Goal: Task Accomplishment & Management: Manage account settings

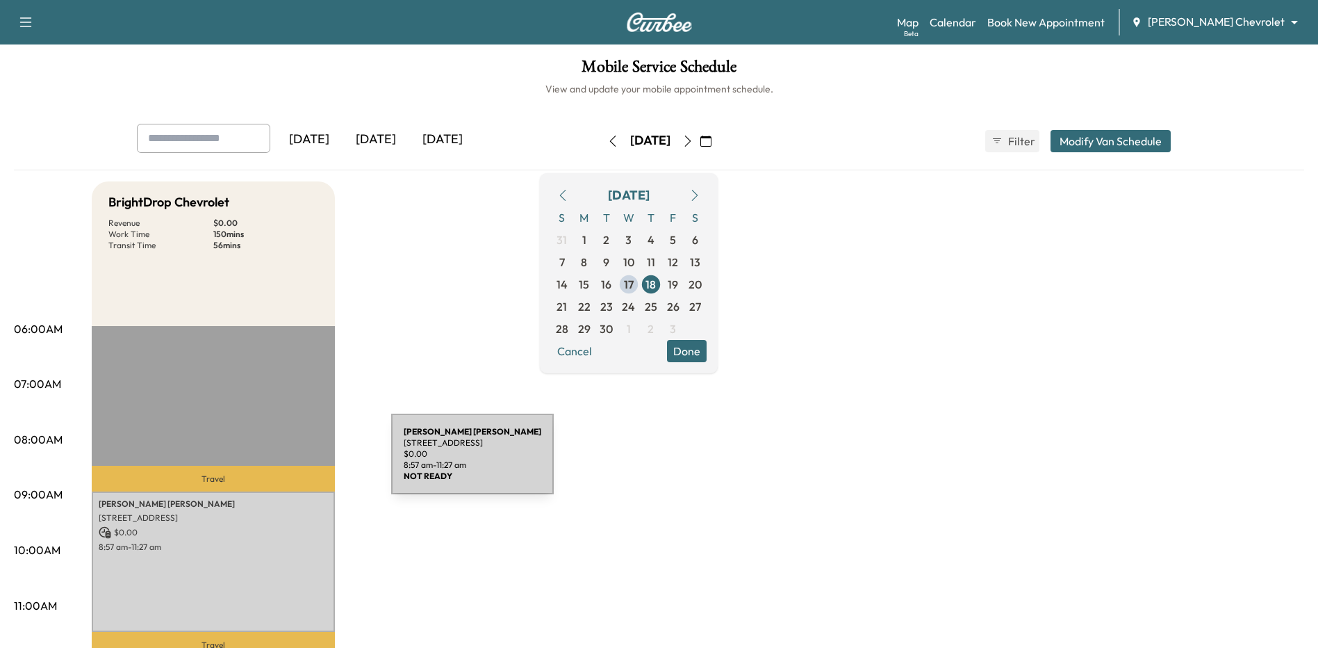
scroll to position [70, 0]
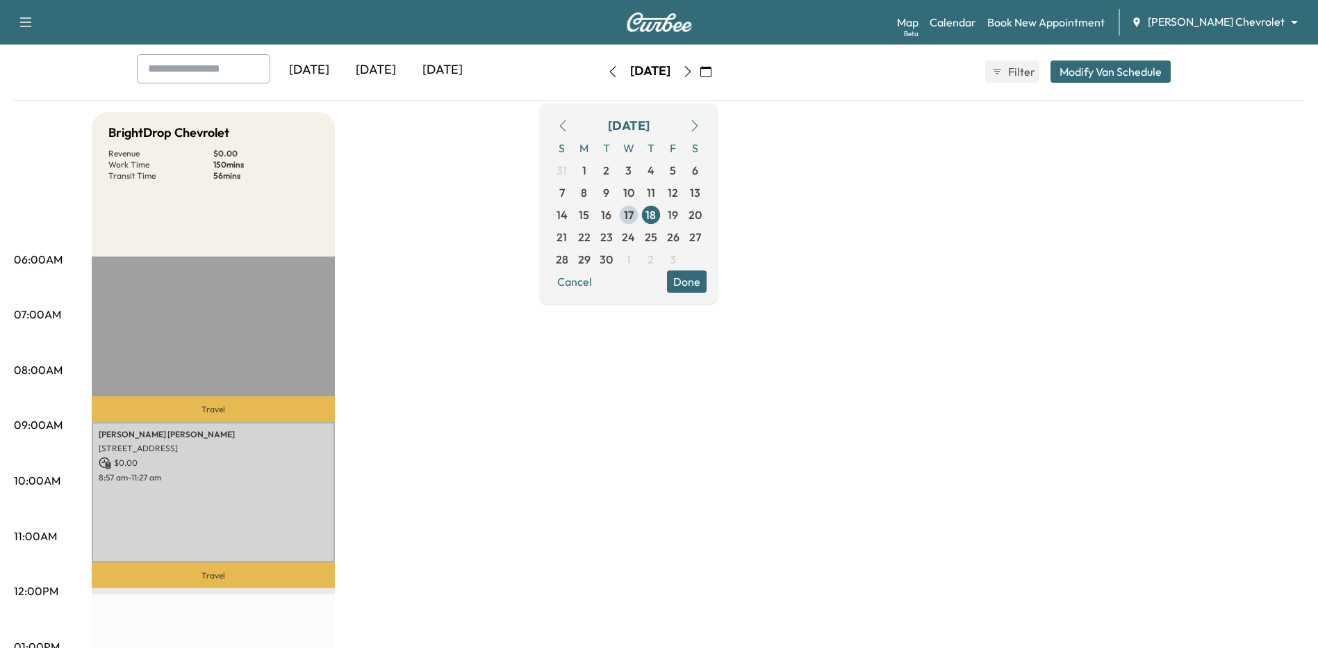
click at [441, 73] on div "[DATE]" at bounding box center [442, 70] width 67 height 32
click at [678, 215] on span "19" at bounding box center [673, 214] width 10 height 17
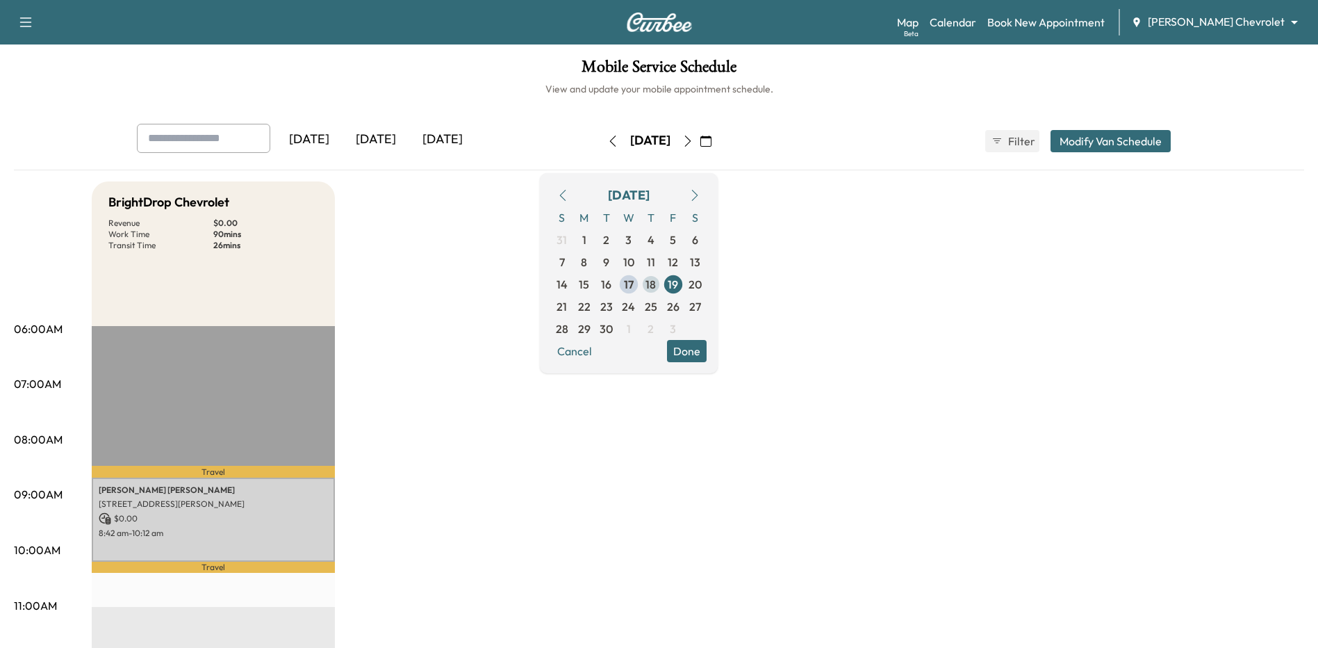
click at [656, 286] on span "18" at bounding box center [651, 284] width 10 height 17
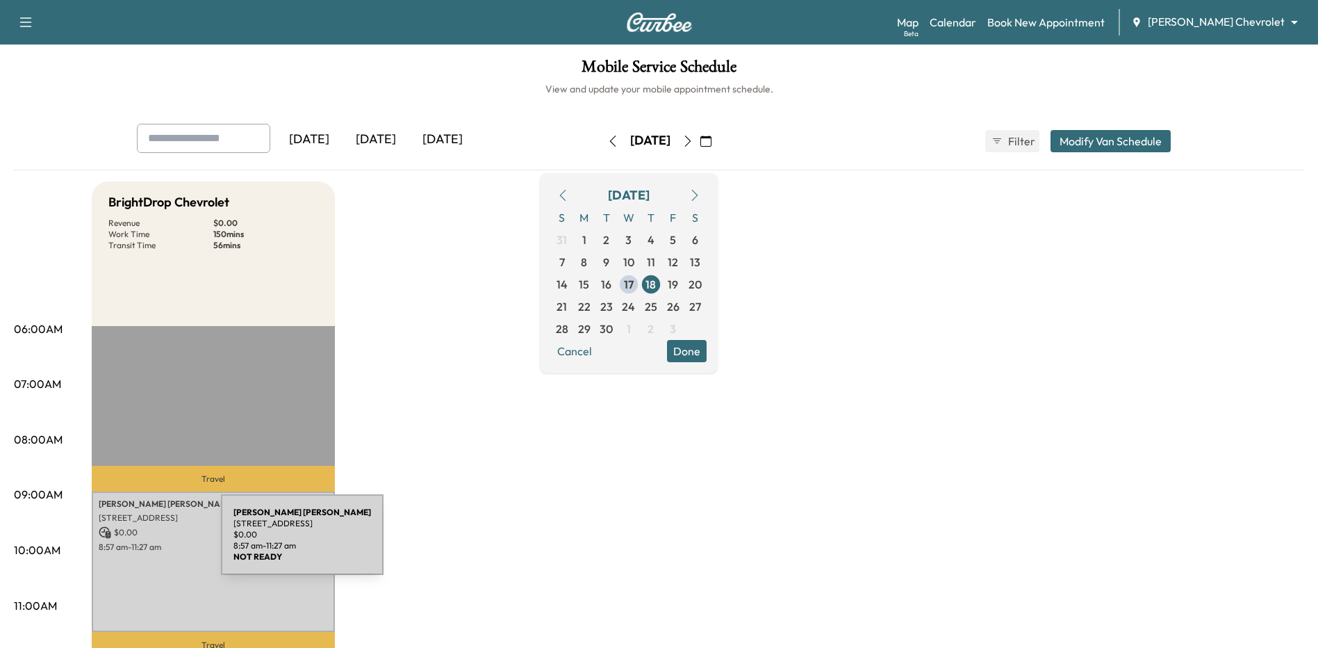
click at [117, 543] on p "8:57 am - 11:27 am" at bounding box center [213, 546] width 229 height 11
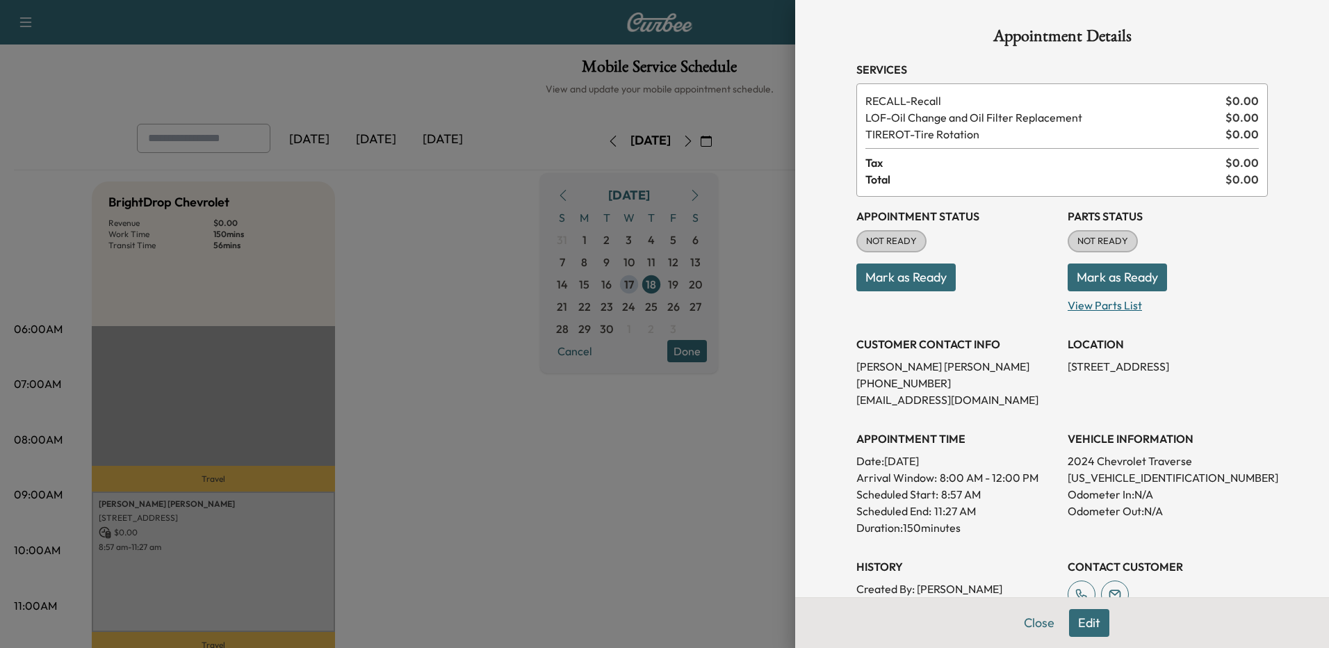
click at [1110, 302] on p "View Parts List" at bounding box center [1168, 302] width 200 height 22
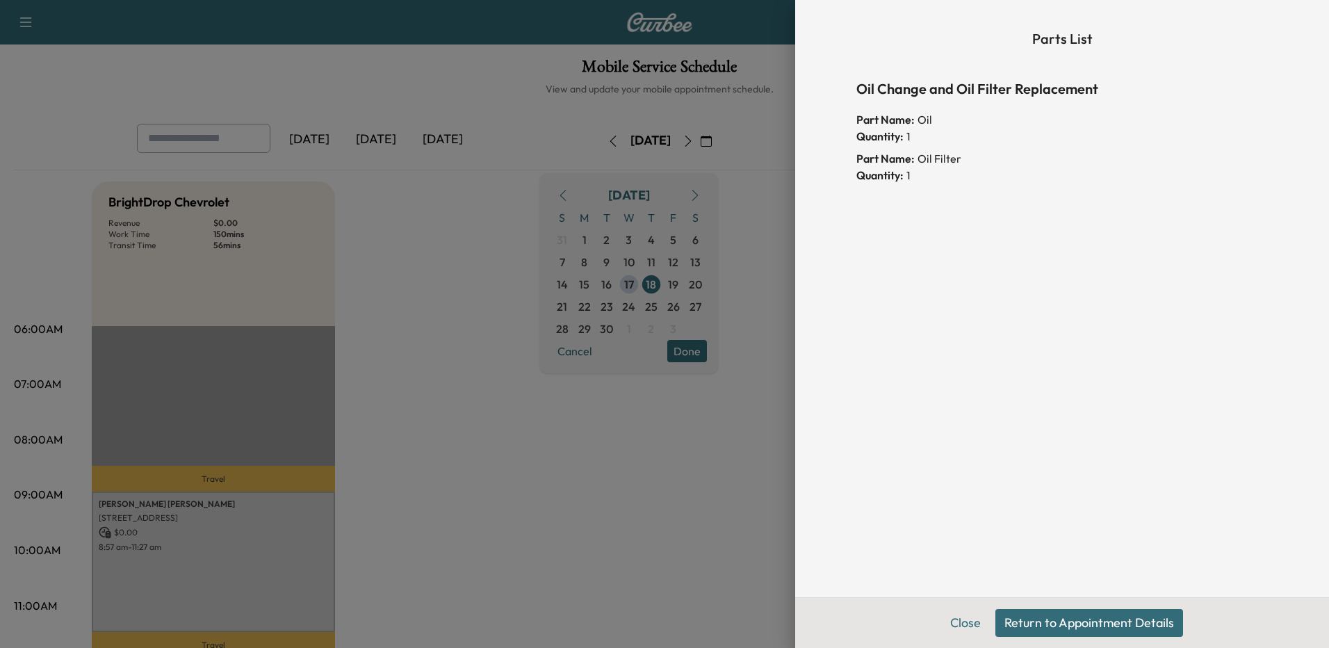
click at [529, 239] on div at bounding box center [664, 324] width 1329 height 648
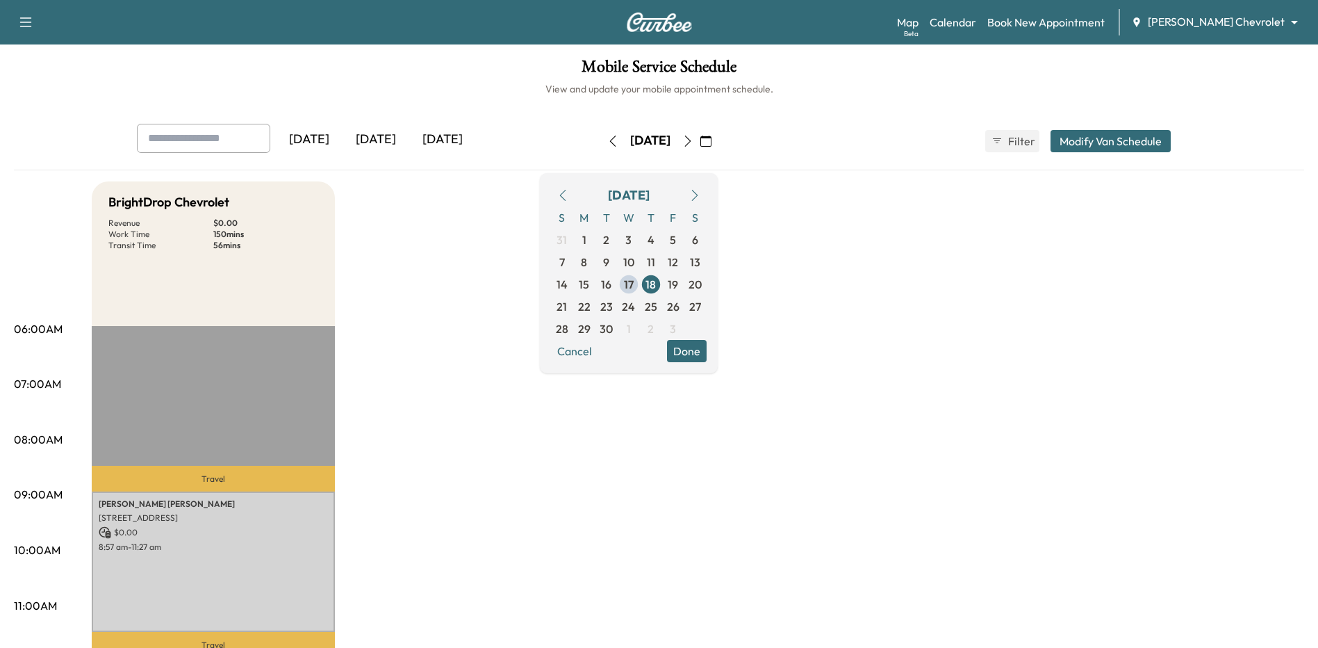
click at [318, 544] on p "8:57 am - 11:27 am" at bounding box center [213, 546] width 229 height 11
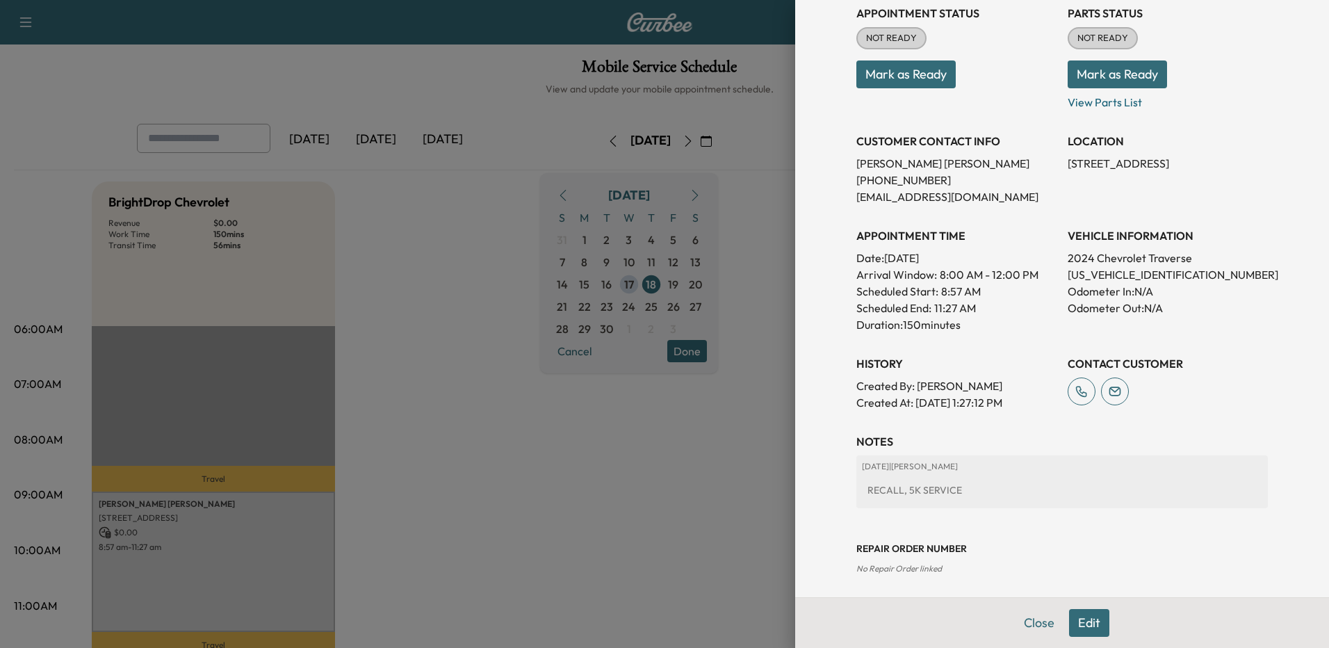
scroll to position [209, 0]
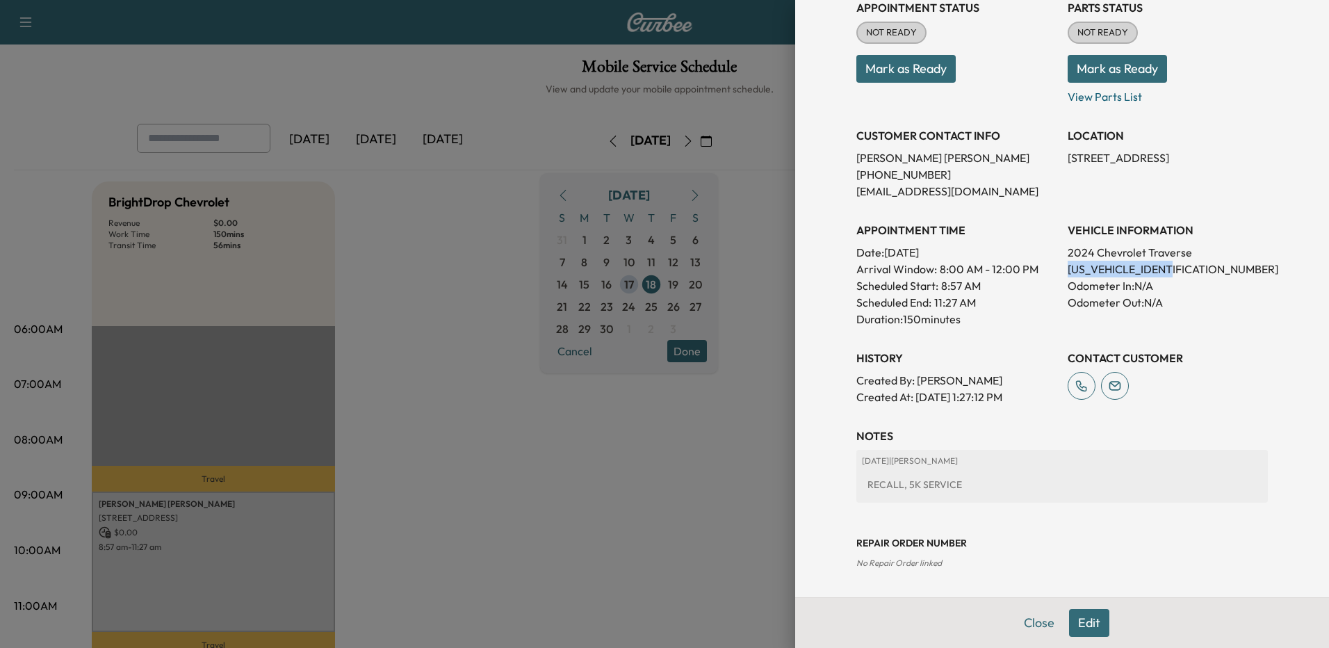
drag, startPoint x: 1172, startPoint y: 271, endPoint x: 1055, endPoint y: 275, distance: 117.5
click at [1055, 275] on div "Appointment Status NOT READY Mark as Ready Parts Status NOT READY Mark as Ready…" at bounding box center [1061, 196] width 411 height 417
drag, startPoint x: 1055, startPoint y: 275, endPoint x: 1070, endPoint y: 265, distance: 17.2
copy p "[US_VEHICLE_IDENTIFICATION_NUMBER]"
click at [1000, 481] on div "RECALL, 5K SERVICE" at bounding box center [1062, 484] width 400 height 25
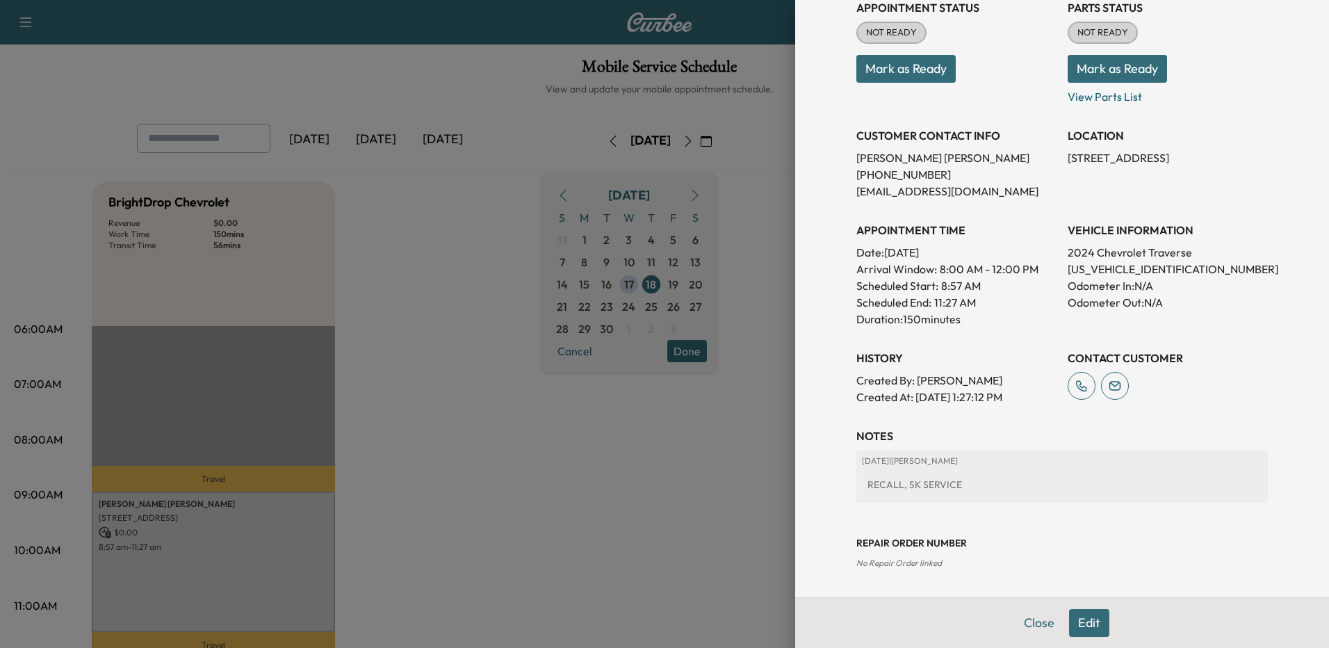
click at [1090, 616] on button "Edit" at bounding box center [1089, 623] width 40 height 28
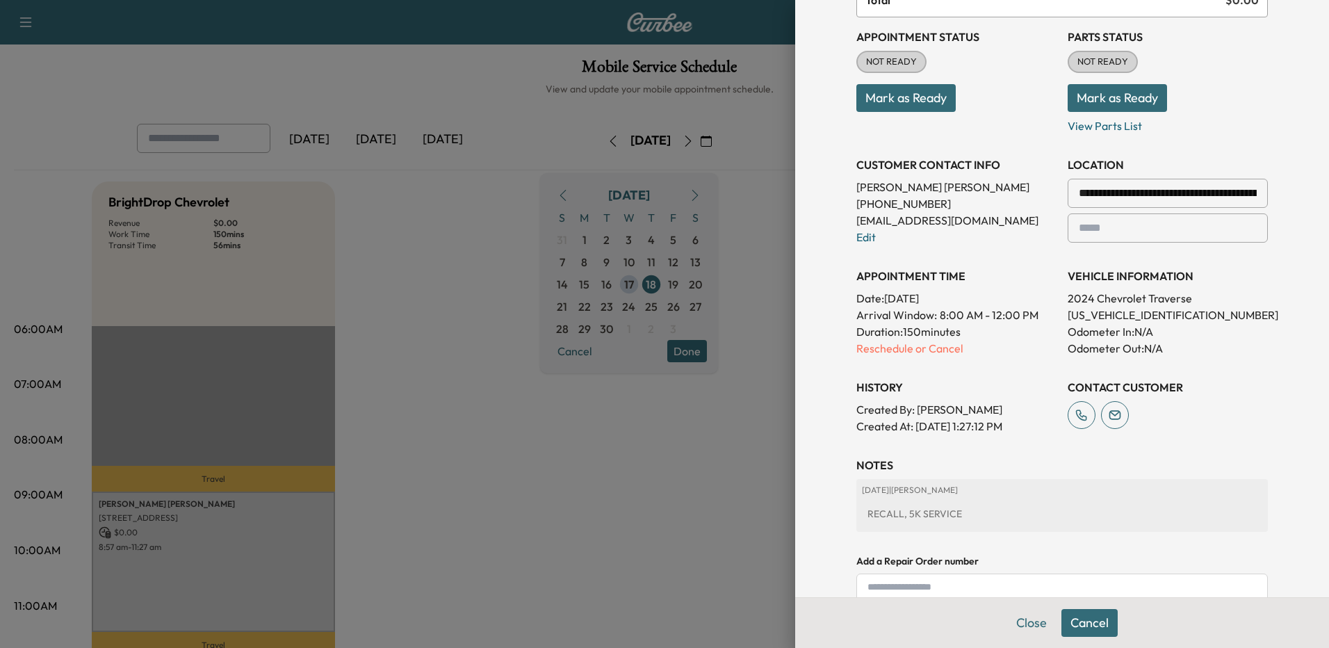
scroll to position [238, 0]
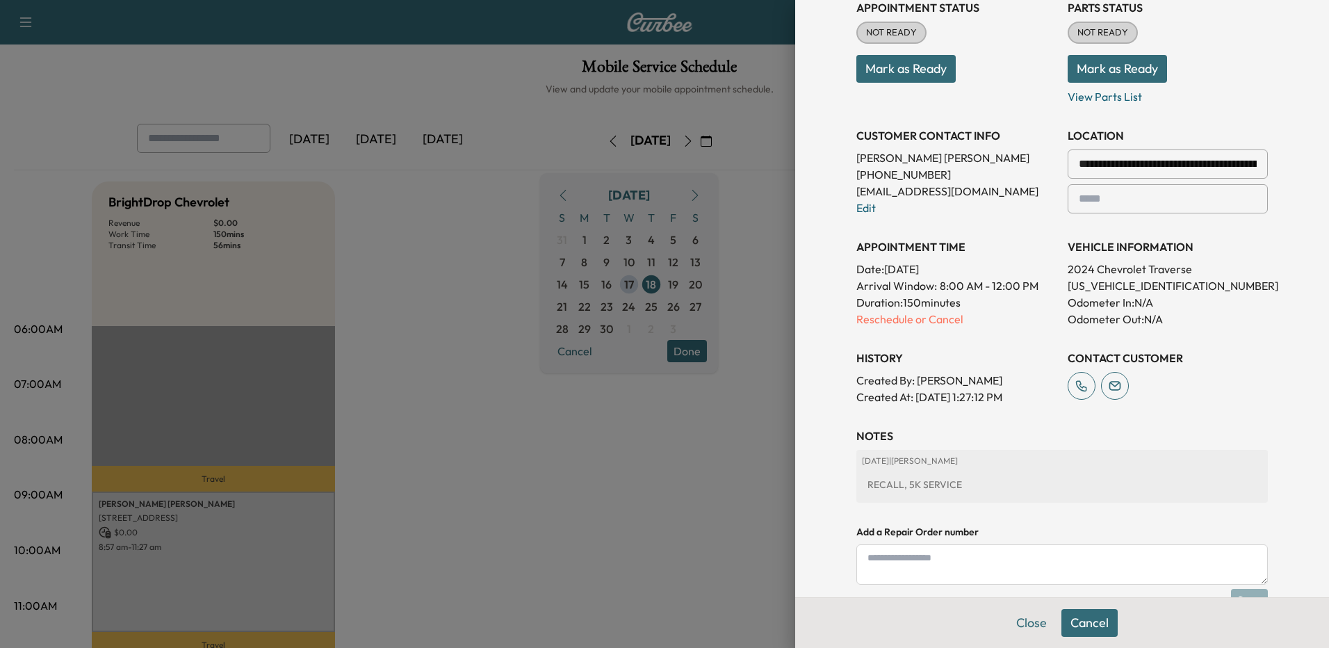
click at [989, 487] on div "RECALL, 5K SERVICE" at bounding box center [1062, 484] width 400 height 25
click at [994, 546] on textarea at bounding box center [1061, 564] width 411 height 40
click at [1008, 482] on div "RECALL, 5K SERVICE" at bounding box center [1062, 484] width 400 height 25
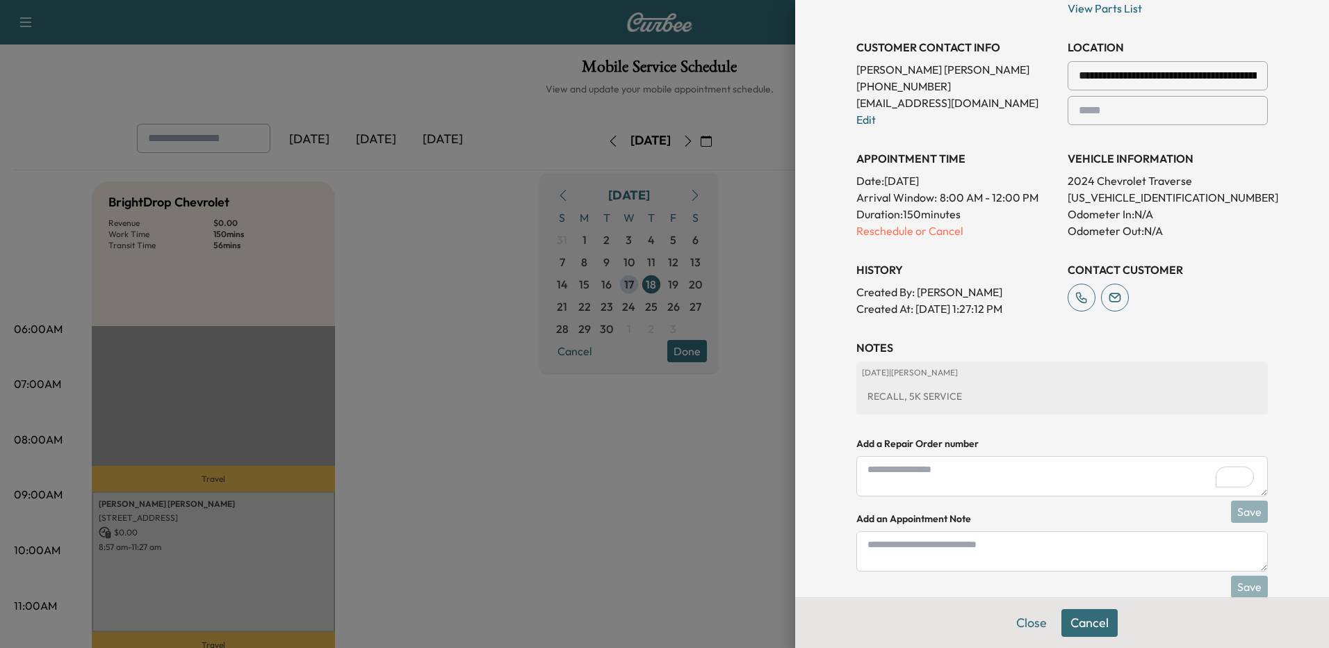
scroll to position [348, 0]
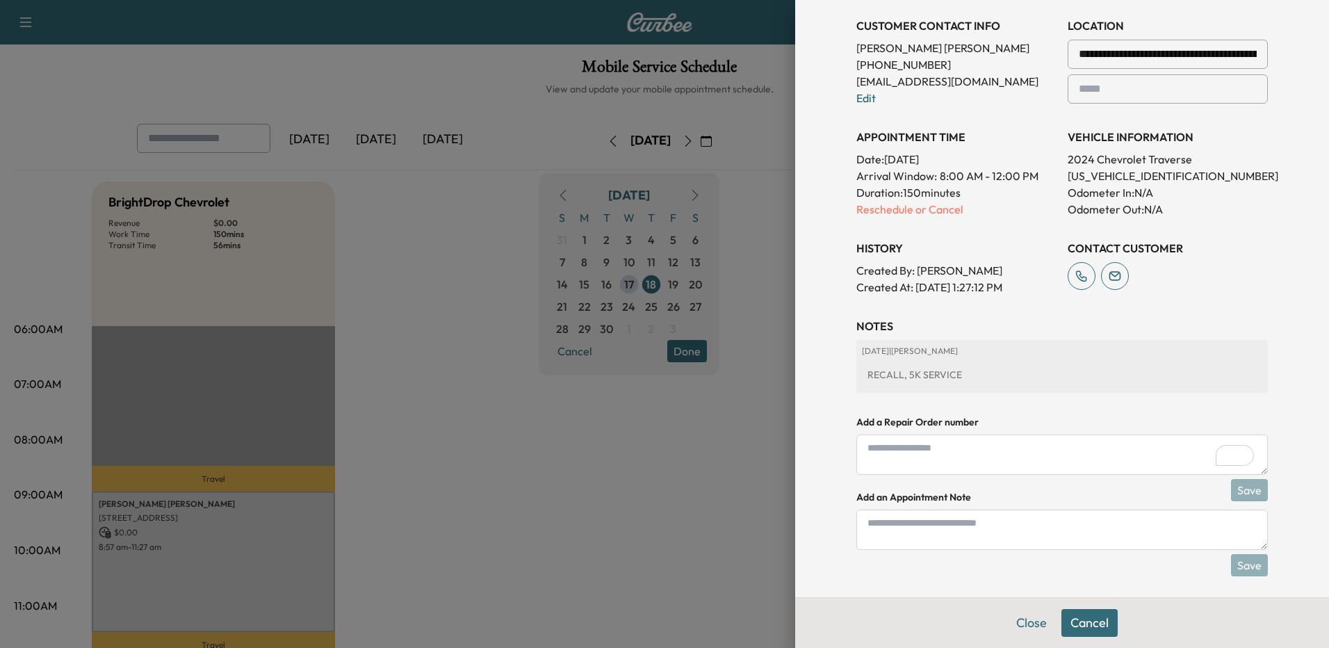
click at [992, 355] on p "[DATE] | [PERSON_NAME]" at bounding box center [1062, 350] width 400 height 11
click at [971, 528] on textarea at bounding box center [1061, 529] width 411 height 40
type textarea "**********"
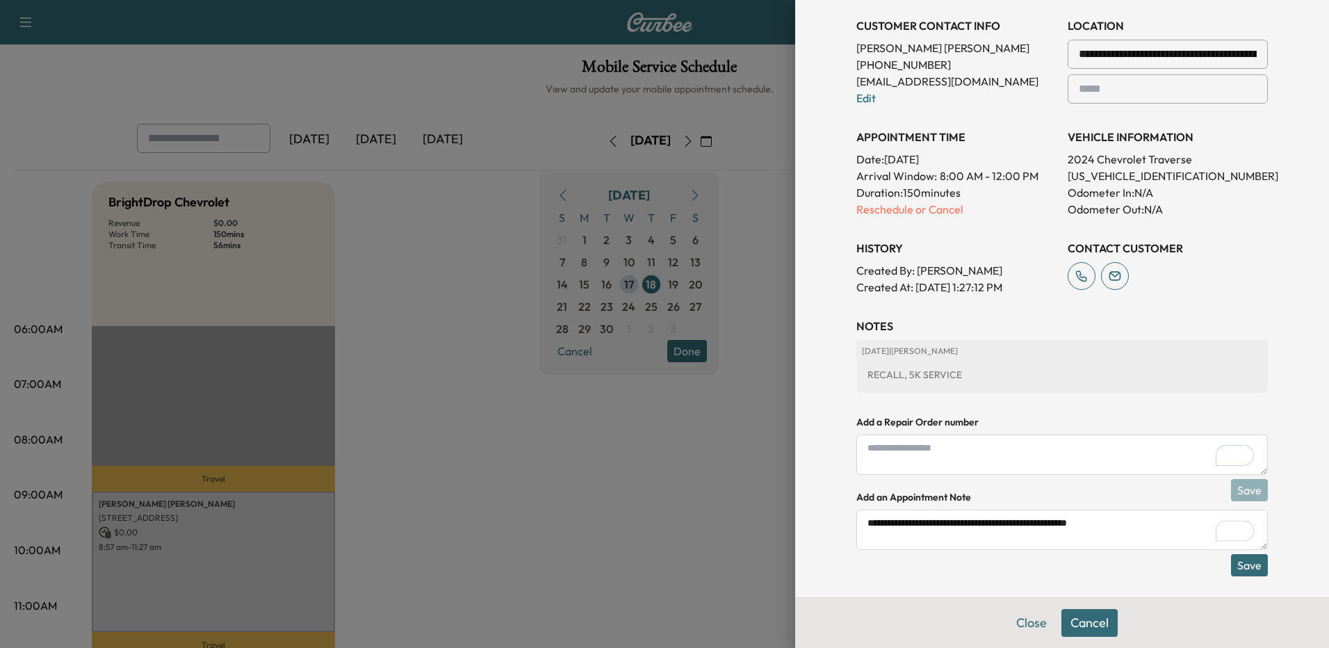
click at [1239, 562] on button "Save" at bounding box center [1249, 565] width 37 height 22
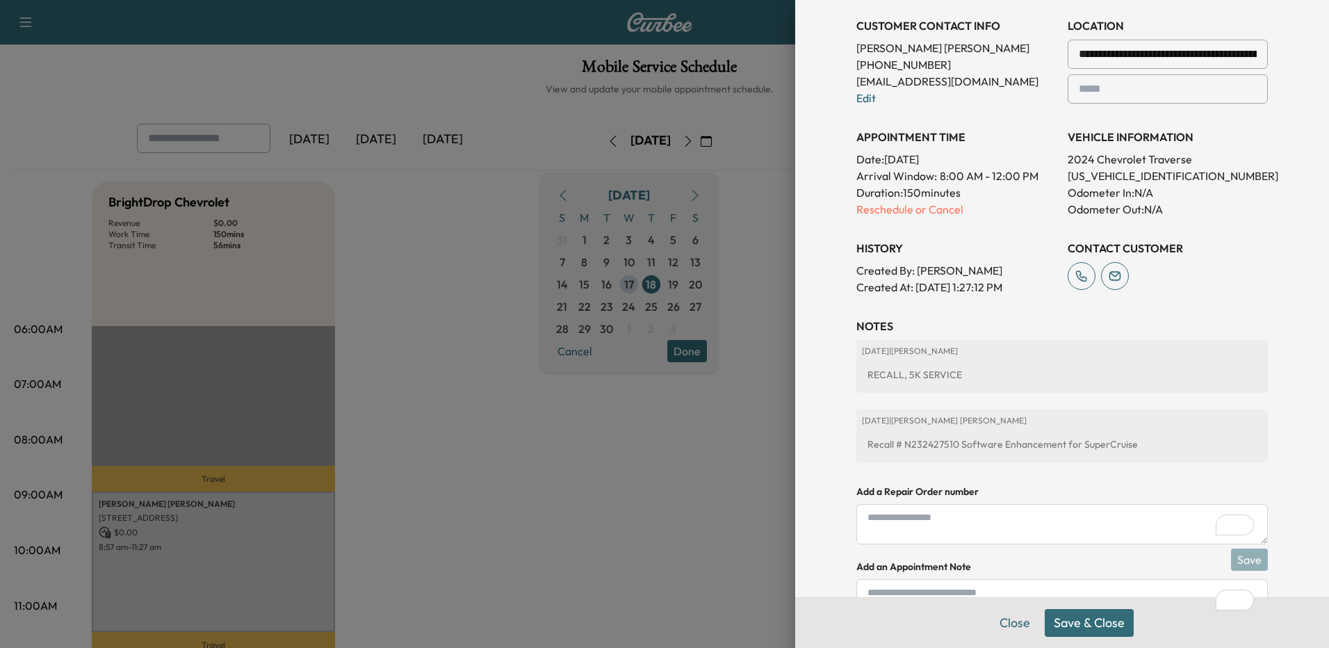
scroll to position [424, 0]
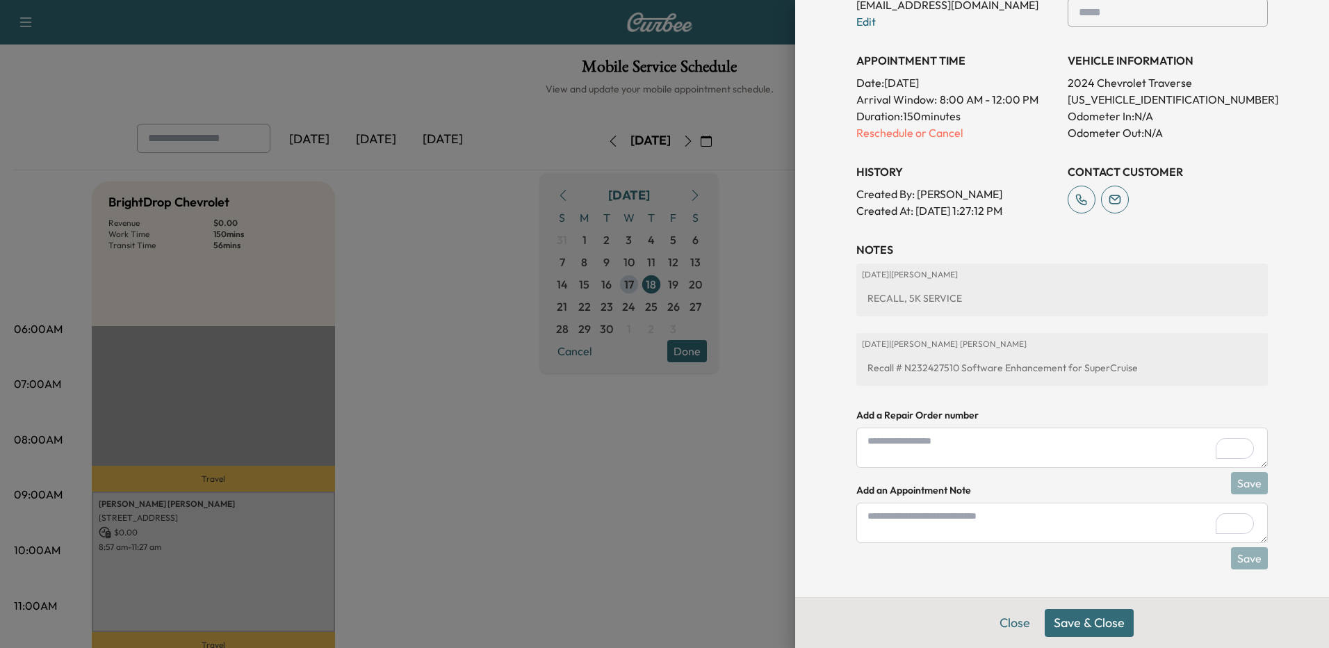
click at [1075, 625] on button "Save & Close" at bounding box center [1089, 623] width 89 height 28
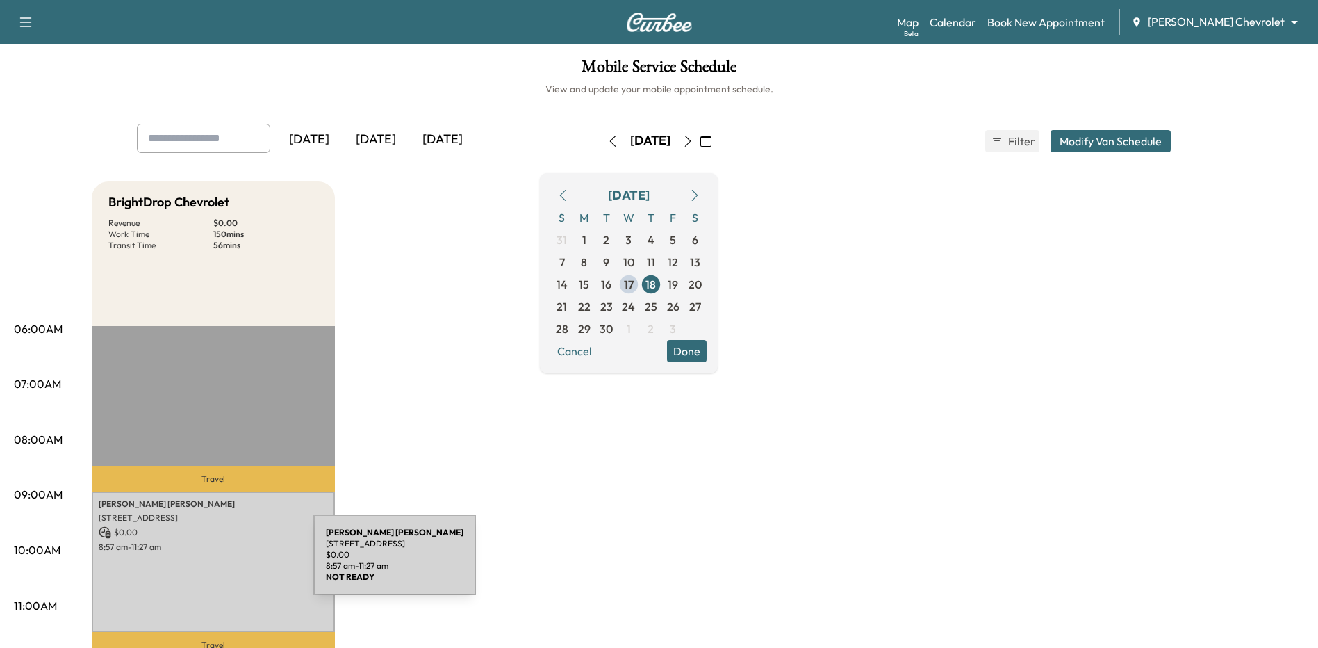
click at [209, 563] on div "[PERSON_NAME] [STREET_ADDRESS] $ 0.00 8:57 am - 11:27 am" at bounding box center [213, 561] width 243 height 140
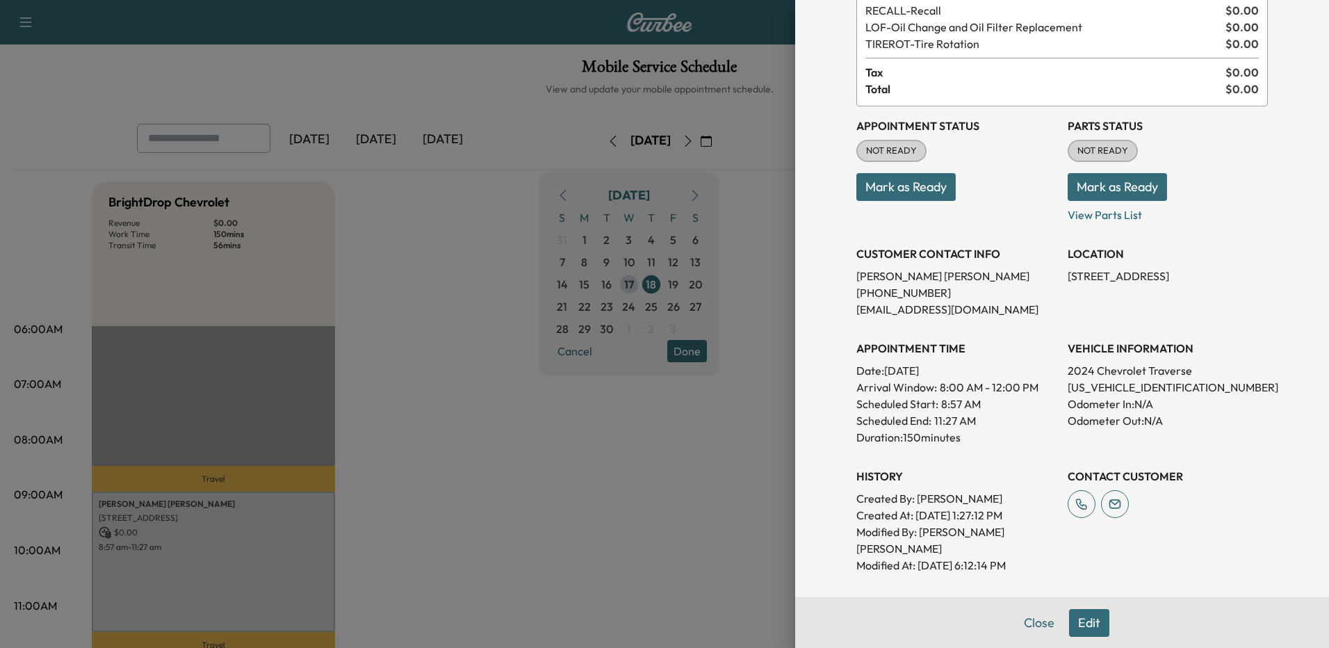
scroll to position [0, 0]
